Goal: Navigation & Orientation: Find specific page/section

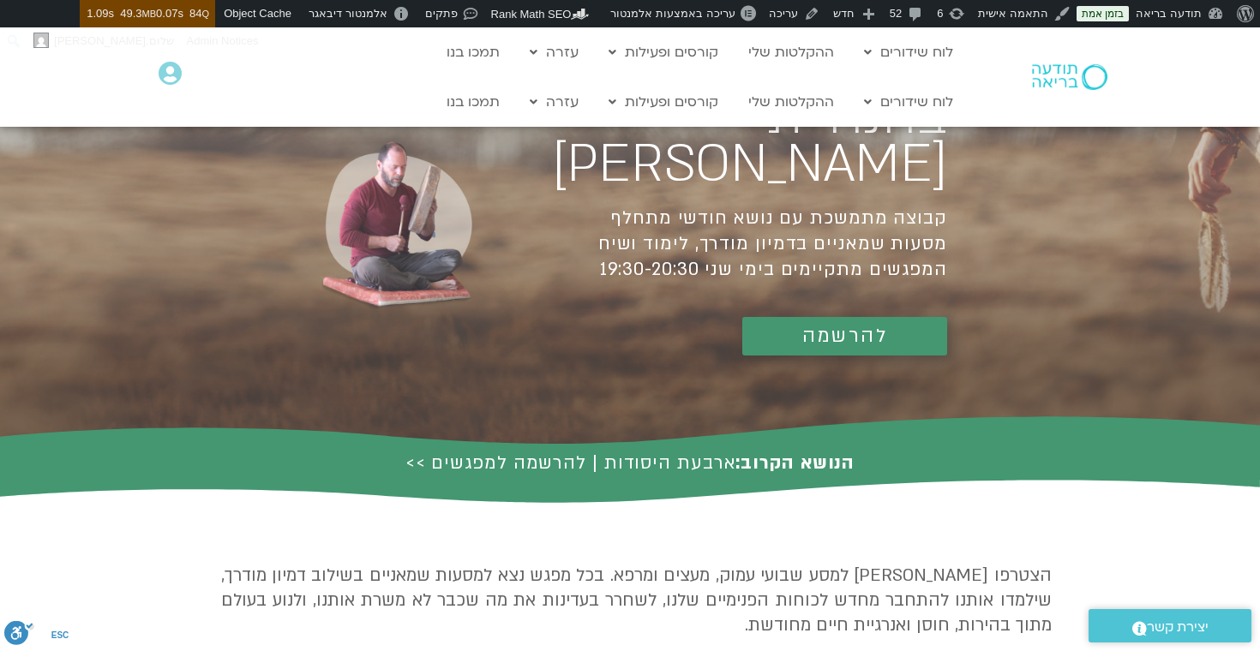
scroll to position [133, 0]
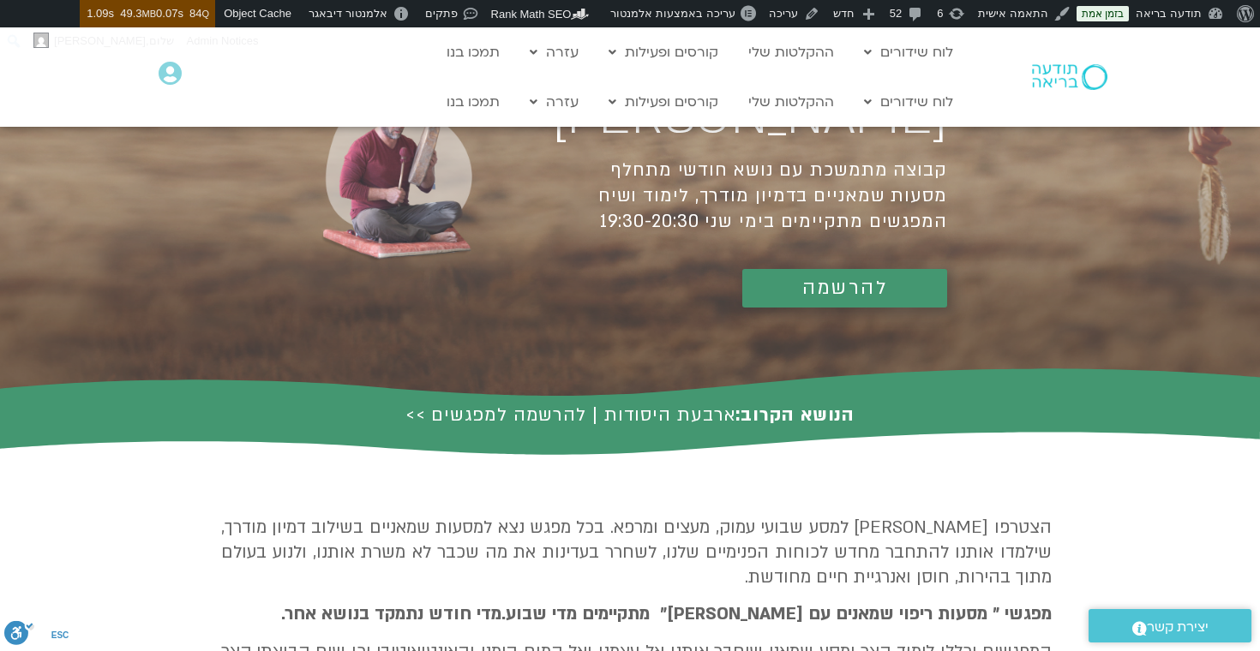
click at [1070, 51] on div at bounding box center [1044, 76] width 148 height 99
click at [1054, 76] on img at bounding box center [1069, 77] width 75 height 26
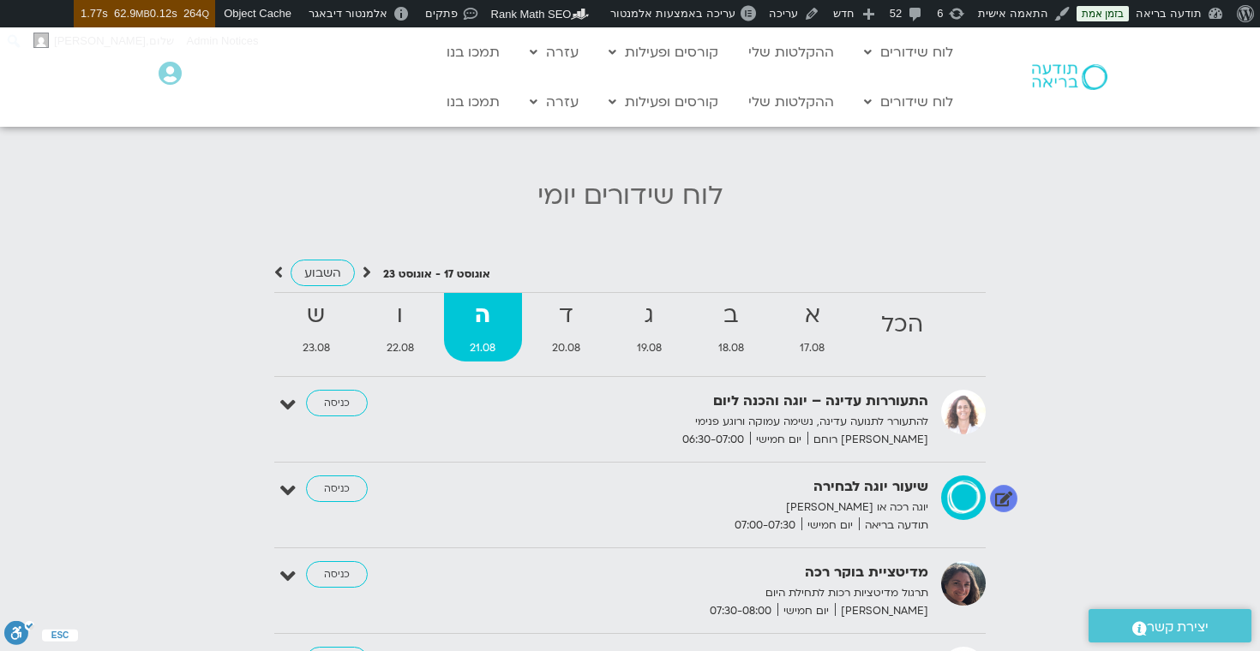
scroll to position [1632, 0]
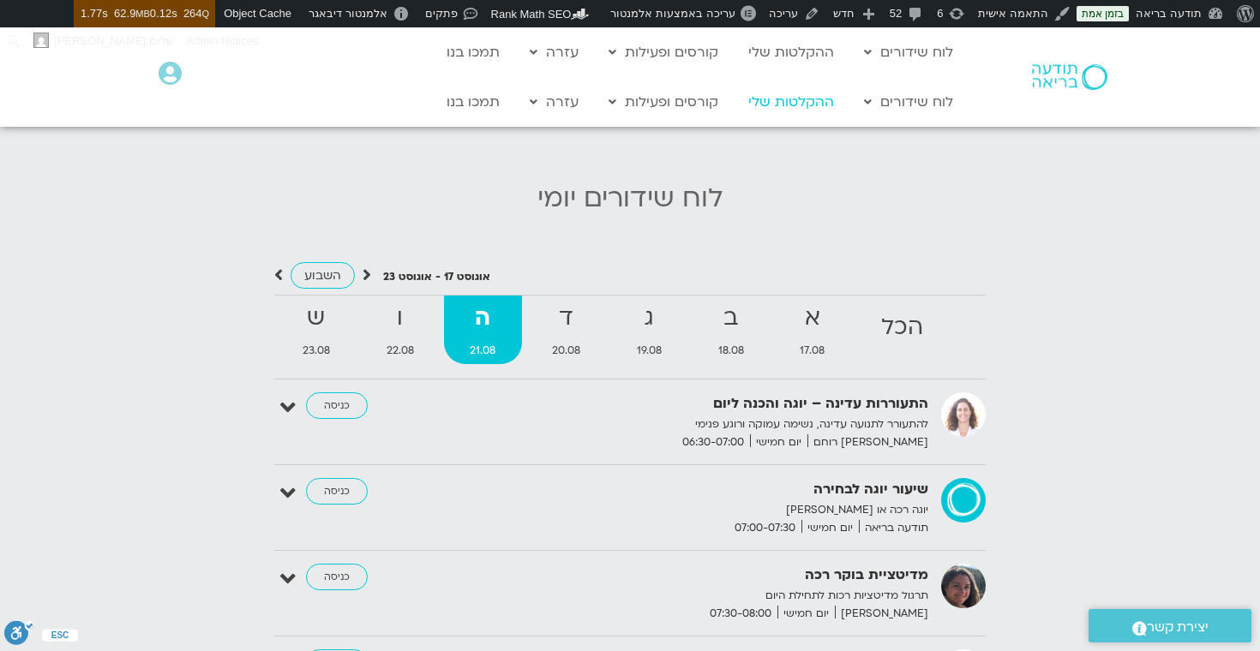
click at [794, 100] on link "ההקלטות שלי" at bounding box center [791, 102] width 103 height 33
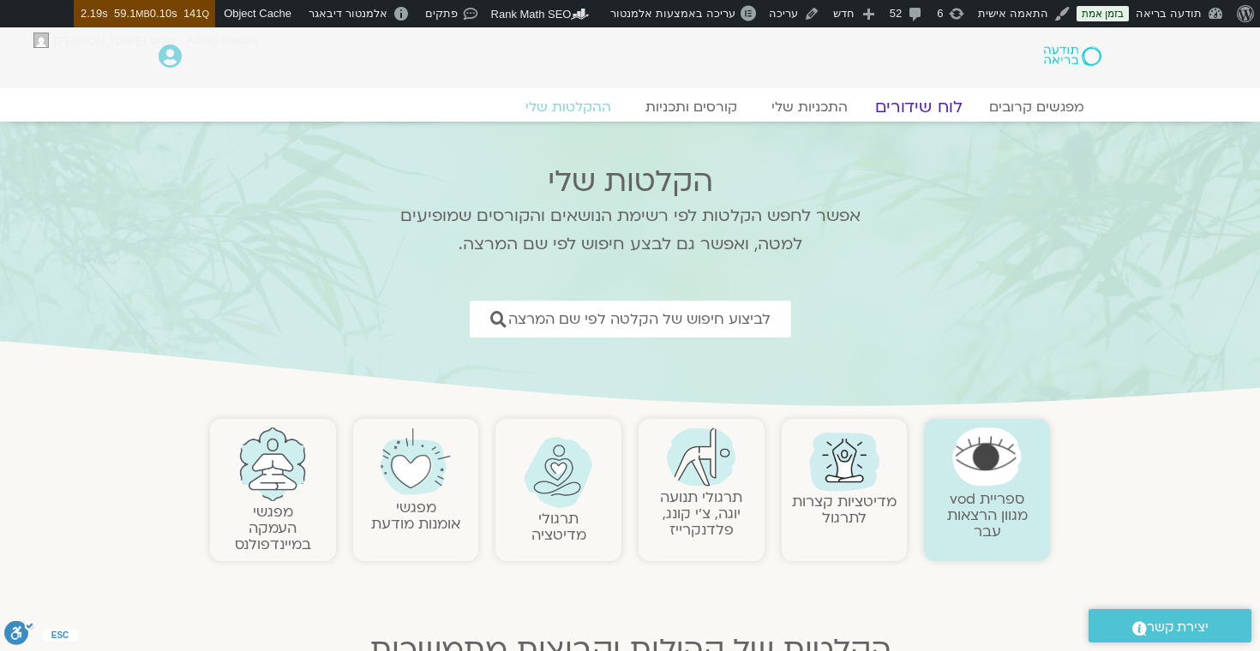
click at [918, 102] on link "לוח שידורים" at bounding box center [918, 107] width 129 height 21
